Goal: Communication & Community: Share content

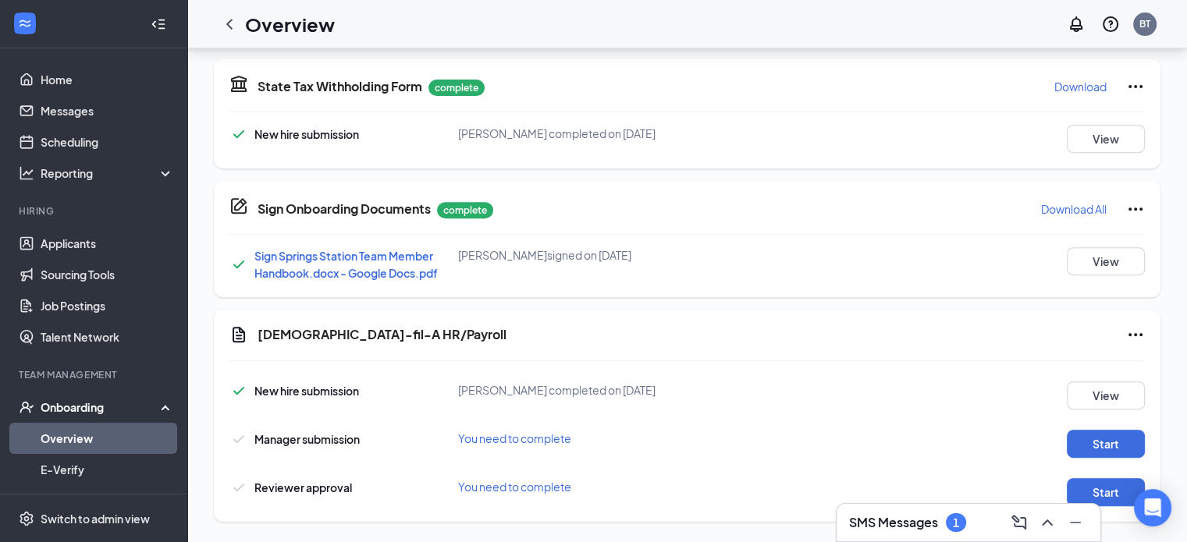
scroll to position [638, 0]
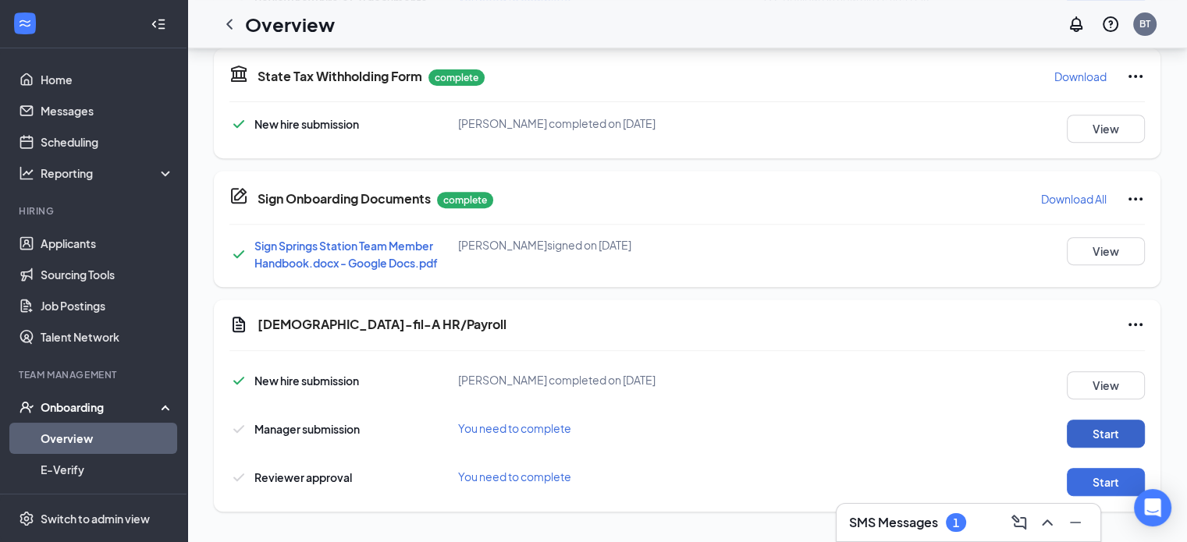
click at [1098, 430] on button "Start" at bounding box center [1106, 434] width 78 height 28
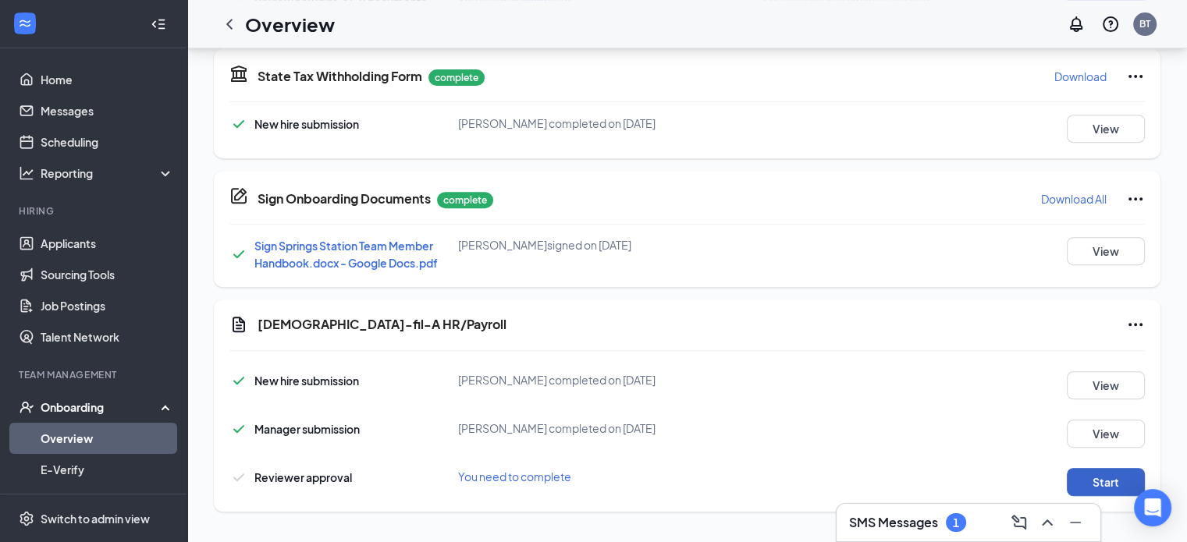
click at [1117, 468] on button "Start" at bounding box center [1106, 482] width 78 height 28
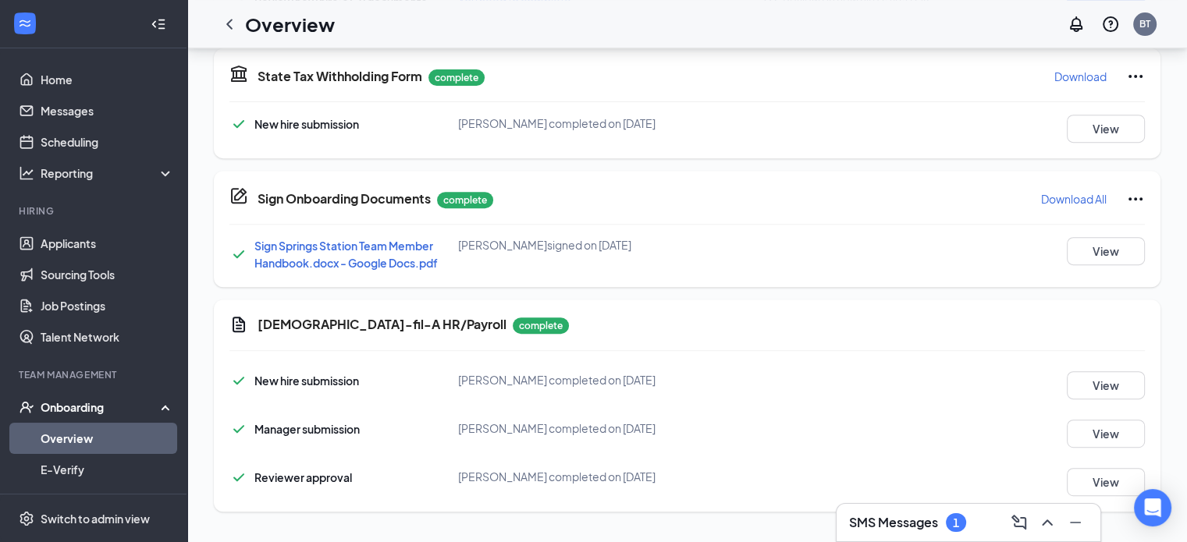
click at [893, 521] on h3 "SMS Messages" at bounding box center [893, 522] width 89 height 17
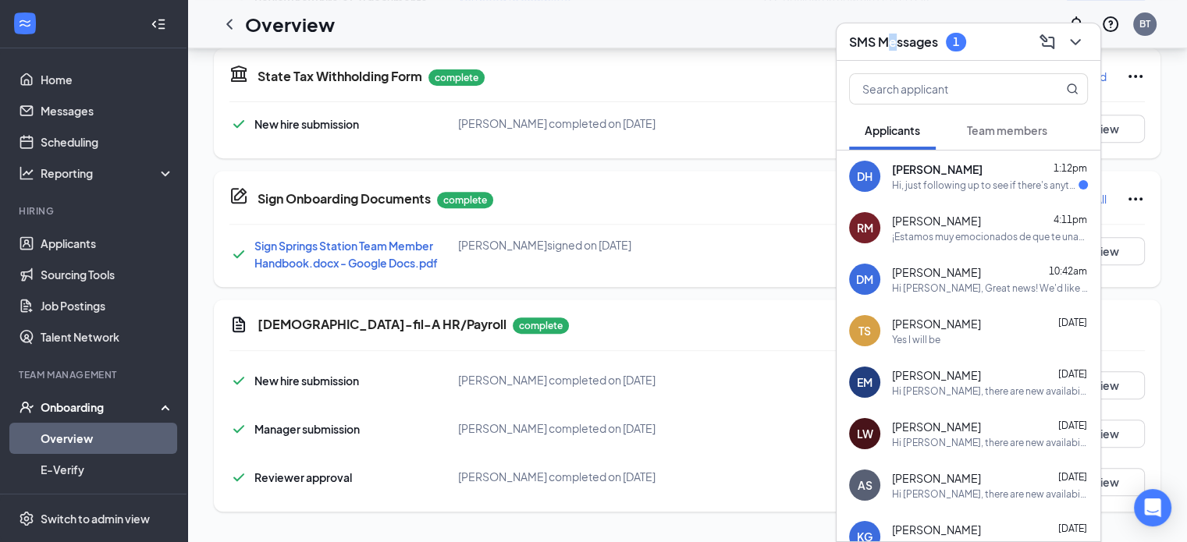
click at [1018, 126] on span "Team members" at bounding box center [1007, 130] width 80 height 14
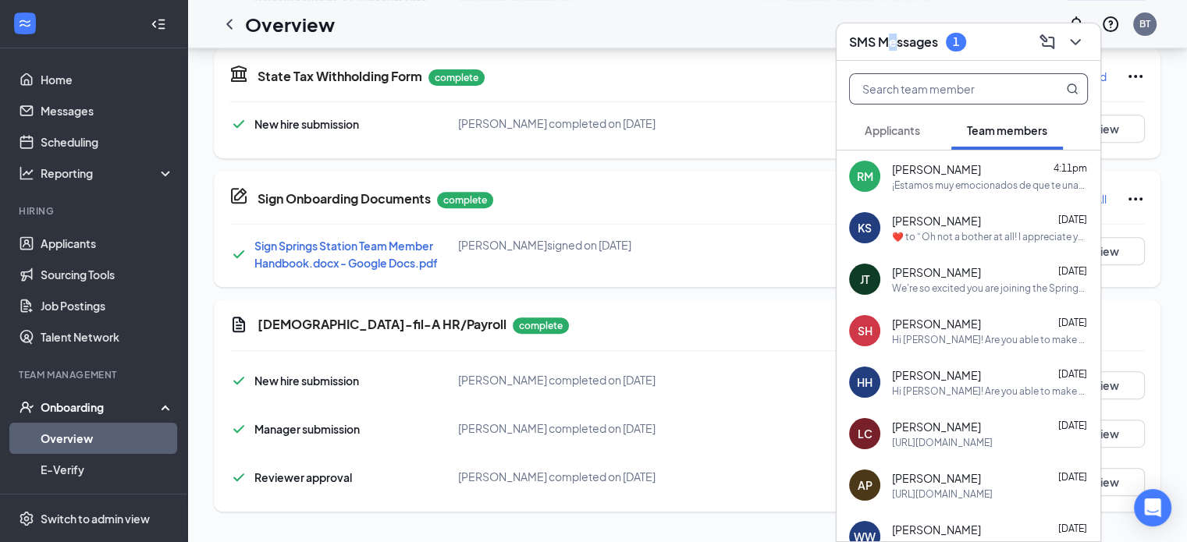
click at [911, 90] on input "text" at bounding box center [942, 89] width 185 height 30
click at [930, 171] on span "[PERSON_NAME]" at bounding box center [936, 170] width 89 height 16
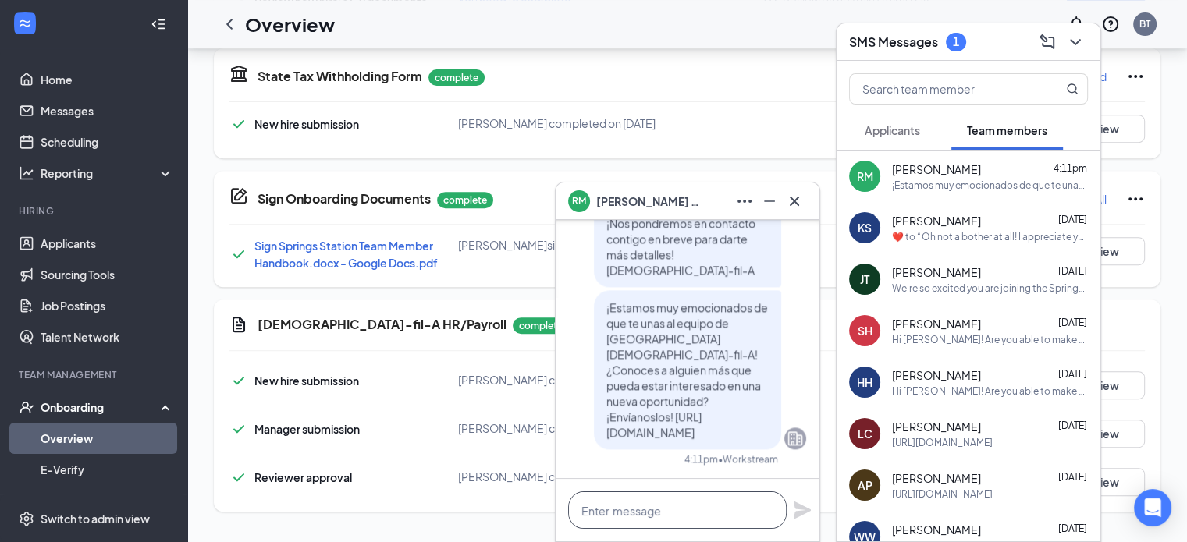
click at [656, 519] on textarea at bounding box center [677, 510] width 219 height 37
paste textarea "[URL][DOMAIN_NAME]"
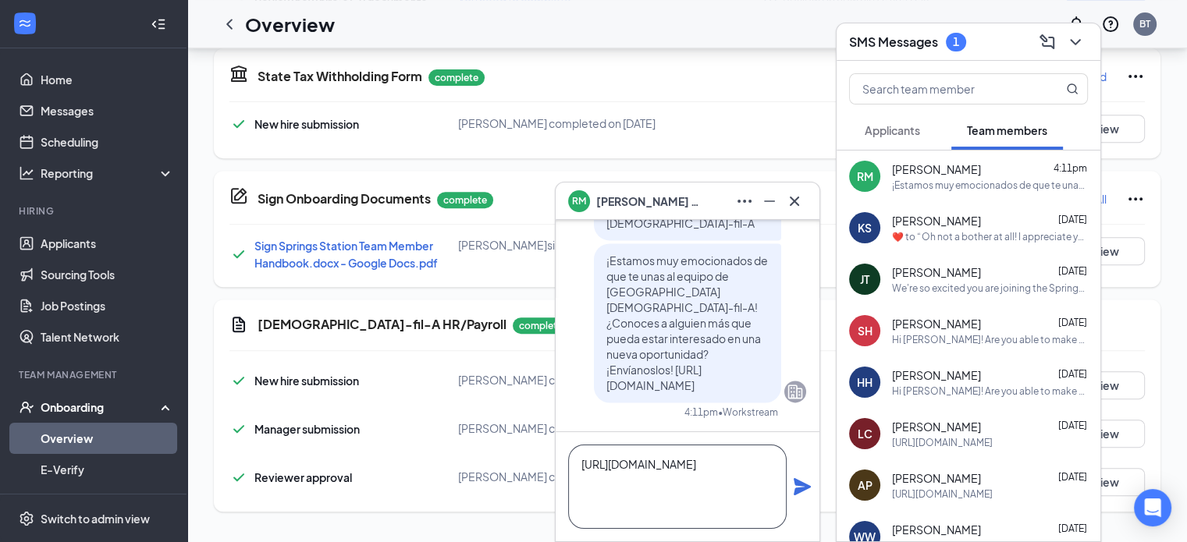
scroll to position [0, 0]
type textarea "[URL][DOMAIN_NAME]"
click at [801, 488] on icon "Plane" at bounding box center [802, 486] width 17 height 17
